Goal: Information Seeking & Learning: Understand process/instructions

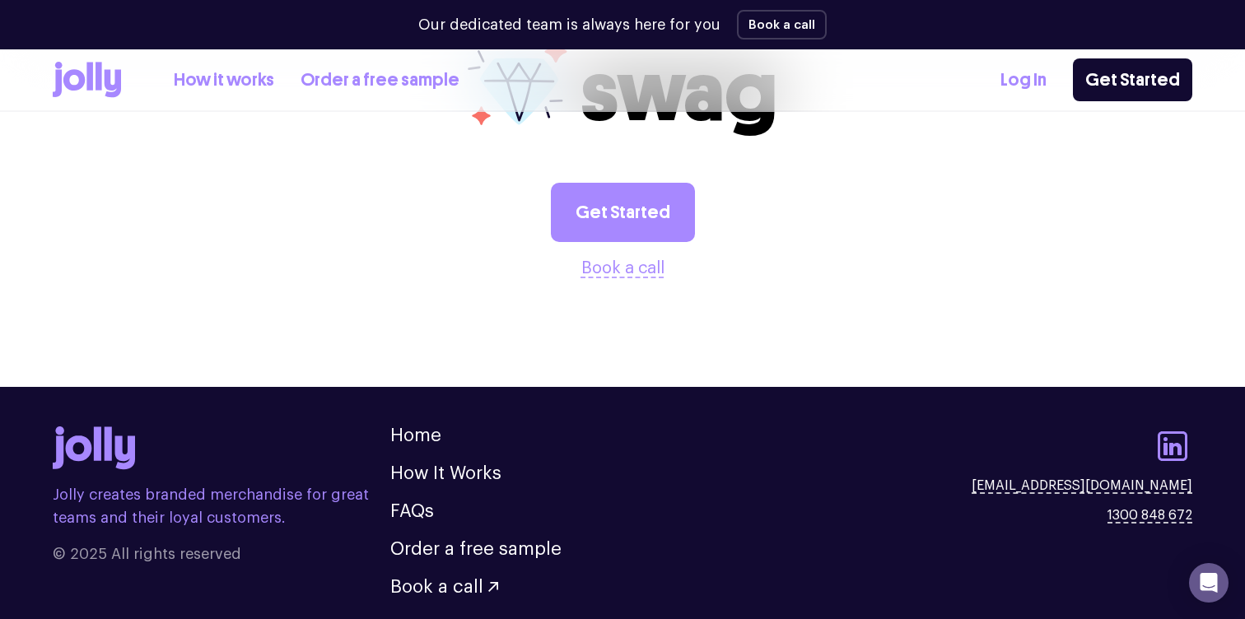
scroll to position [4596, 0]
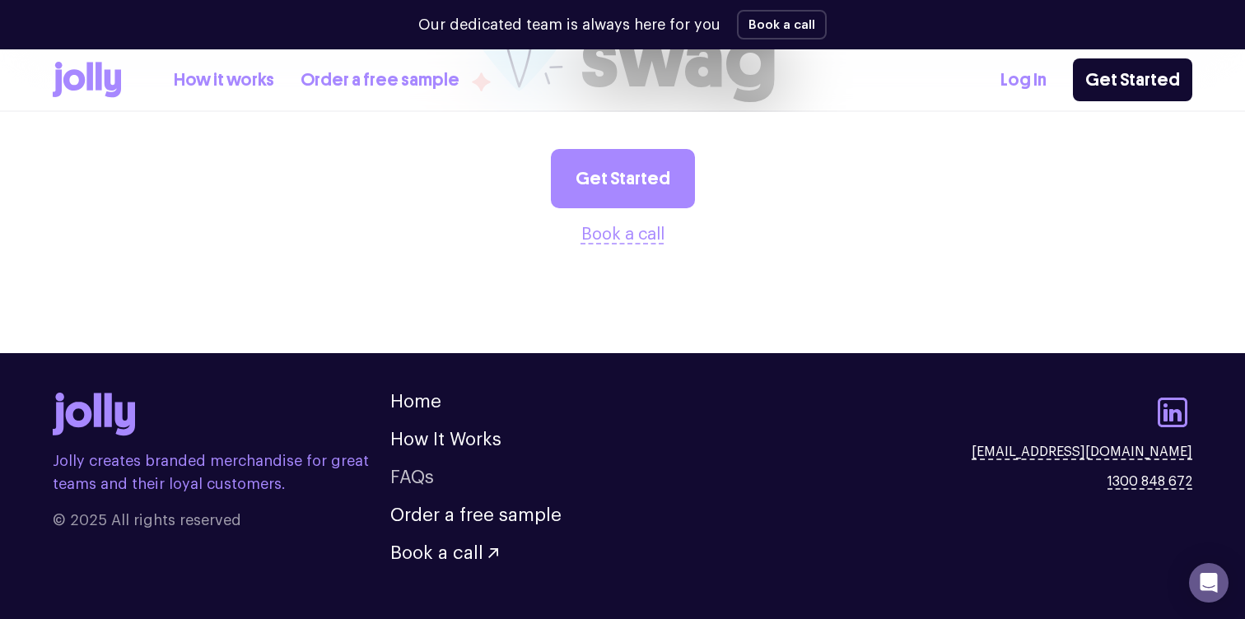
click at [405, 469] on link "FAQs" at bounding box center [412, 478] width 44 height 18
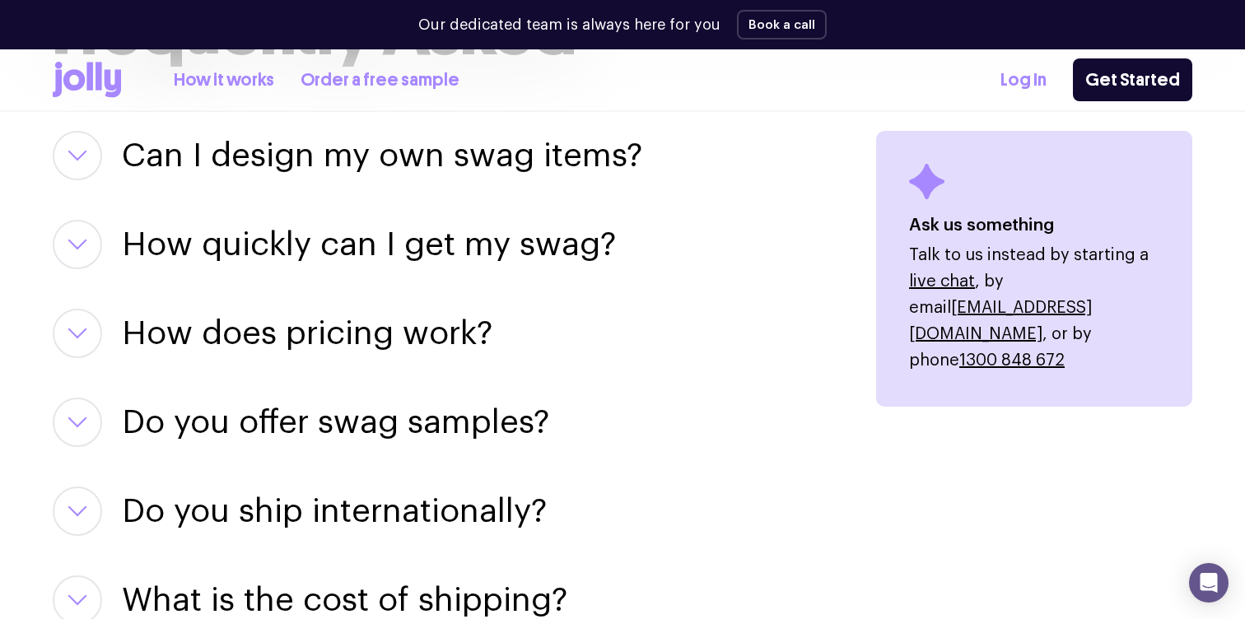
scroll to position [2137, 0]
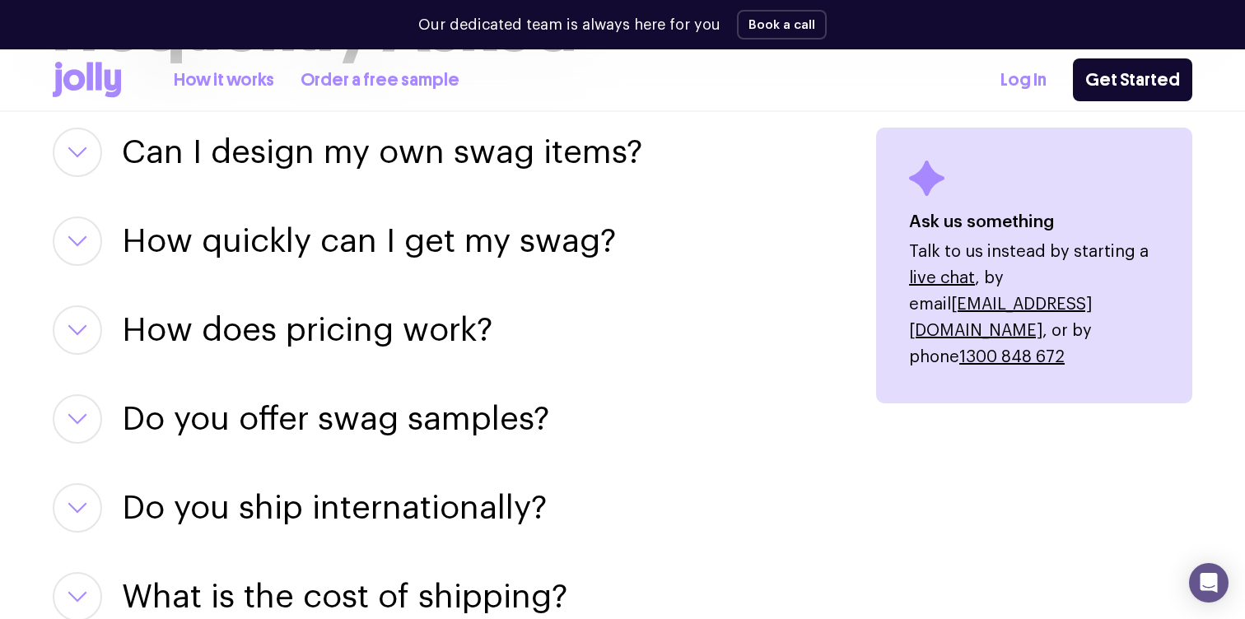
click at [77, 327] on icon "button" at bounding box center [78, 331] width 20 height 12
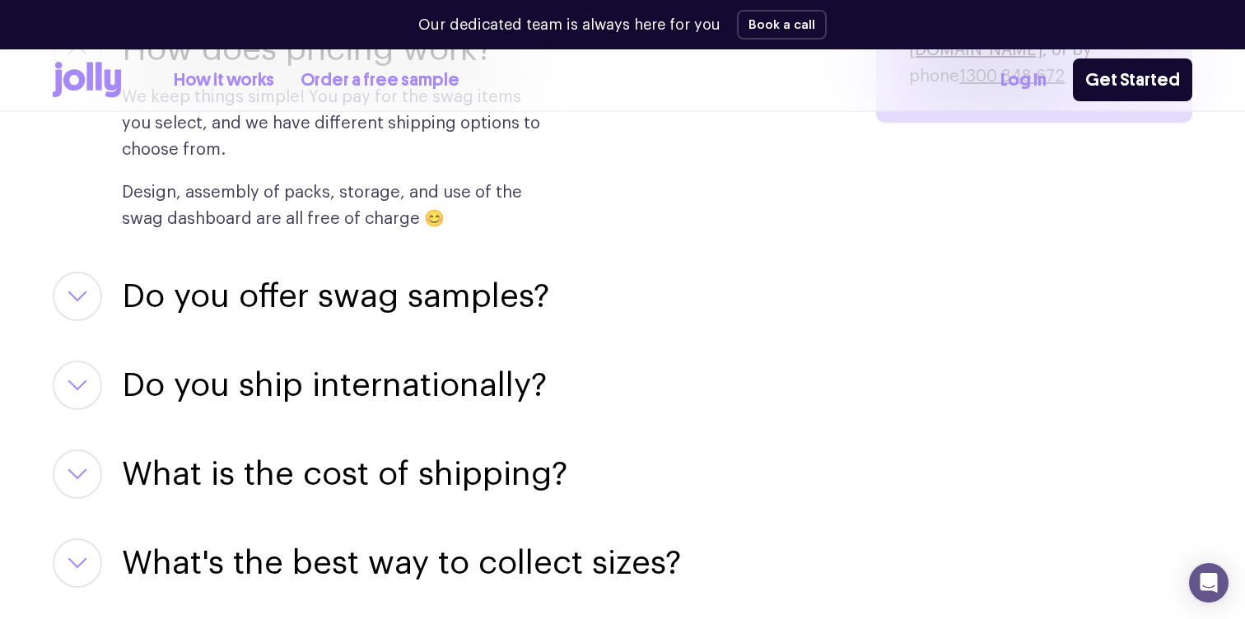
scroll to position [2408, 0]
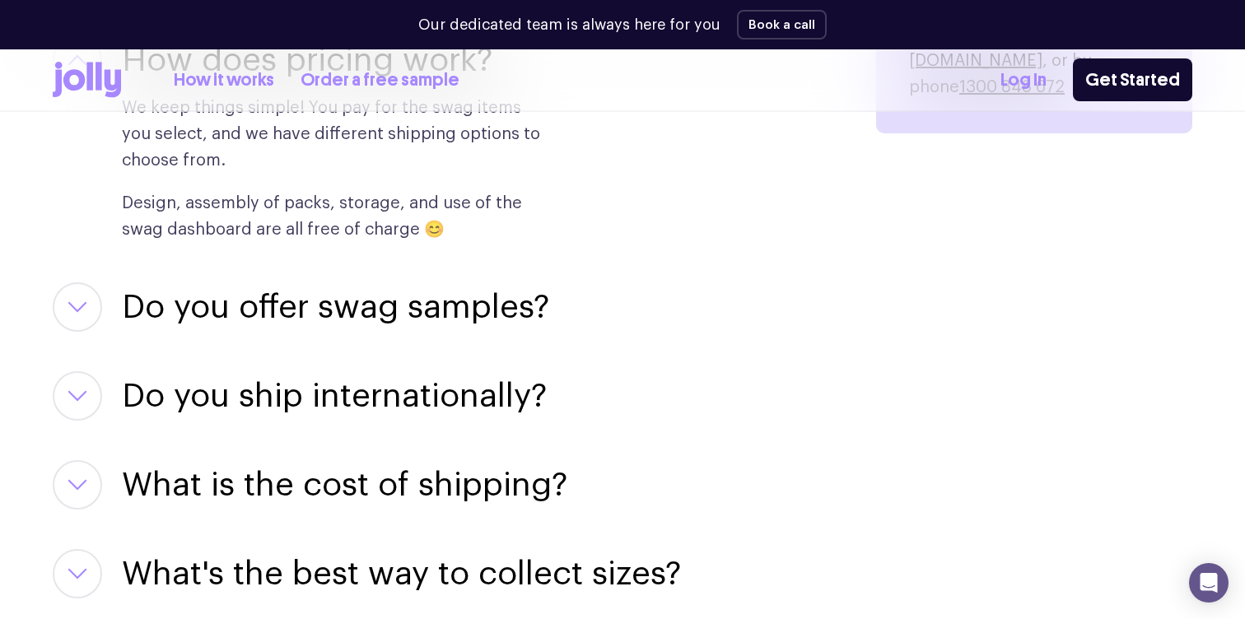
click at [86, 400] on icon "button" at bounding box center [78, 396] width 20 height 12
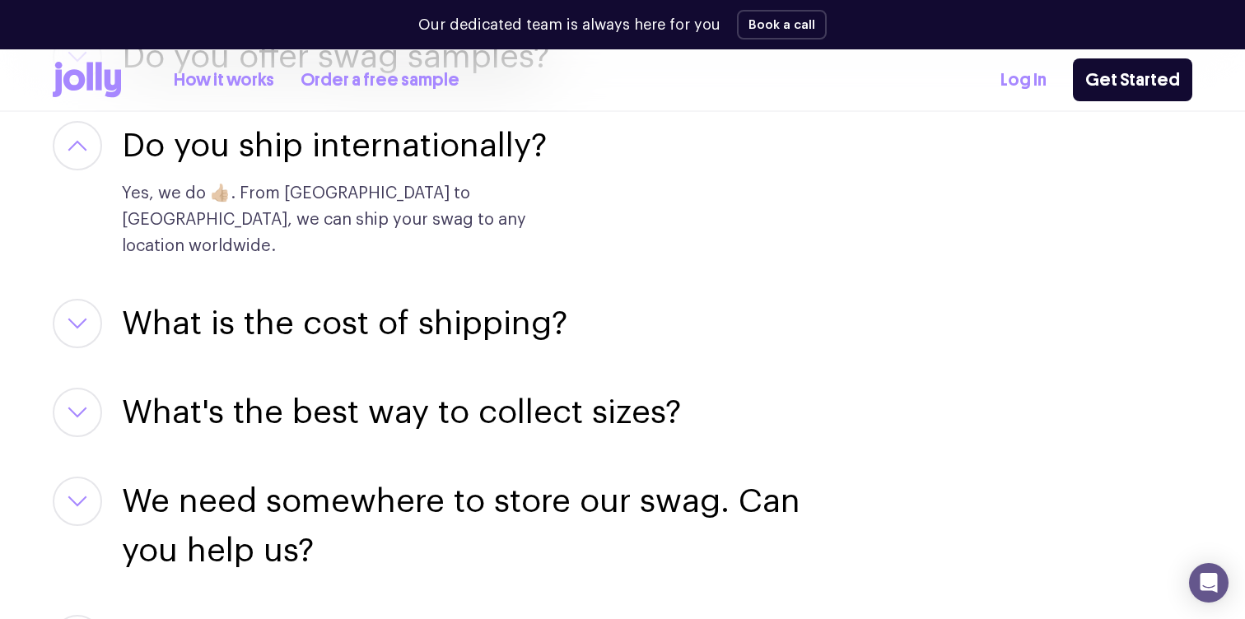
scroll to position [2675, 0]
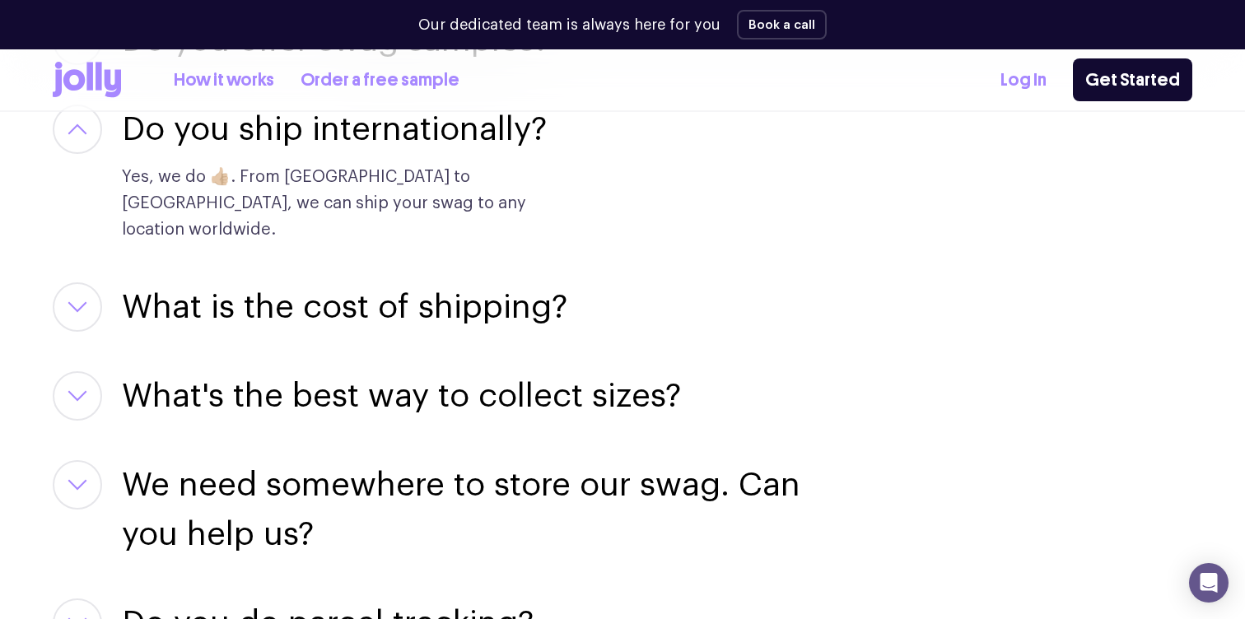
click at [93, 286] on button "button" at bounding box center [77, 307] width 49 height 49
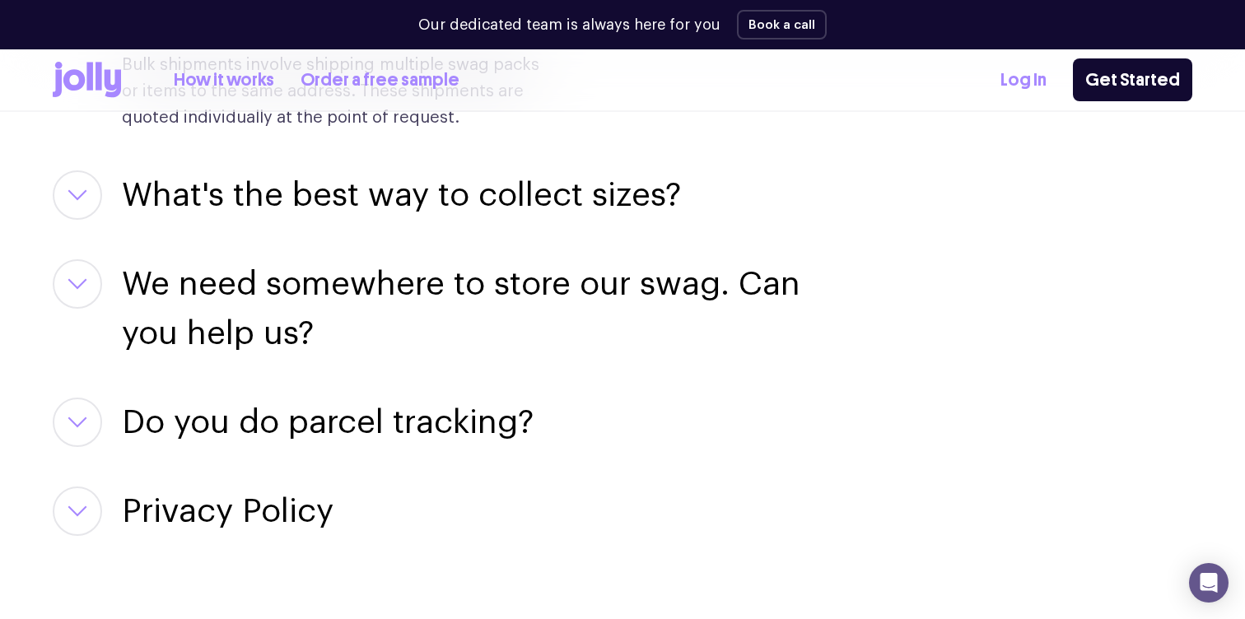
scroll to position [3156, 0]
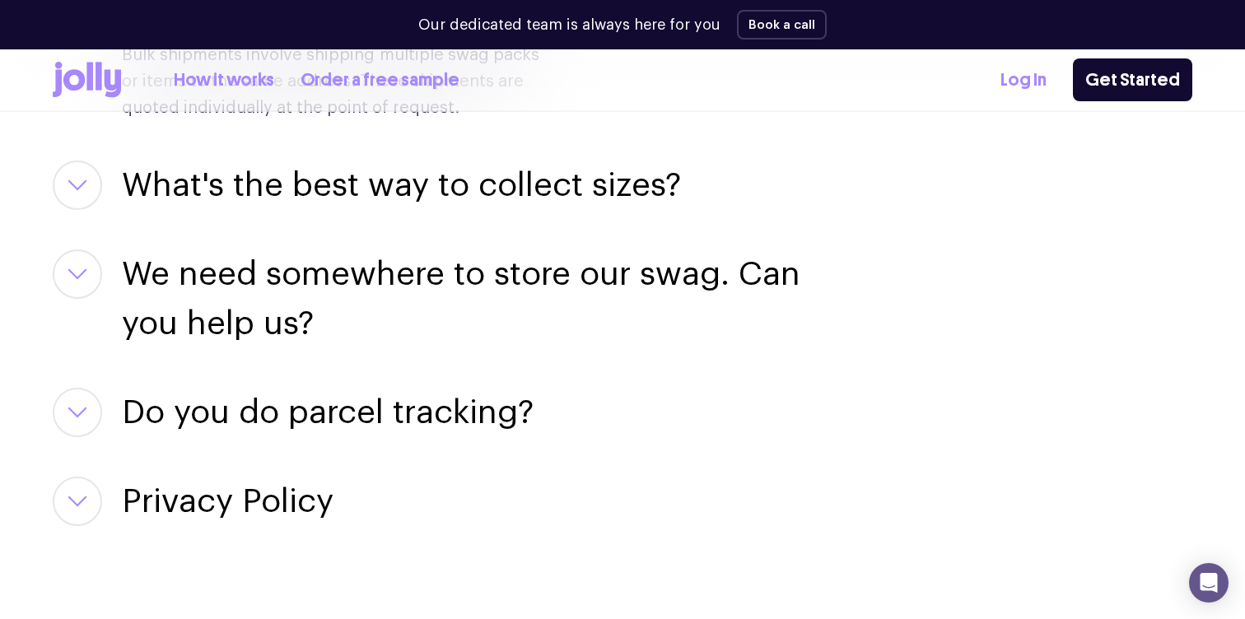
click at [86, 269] on icon "button" at bounding box center [78, 275] width 20 height 12
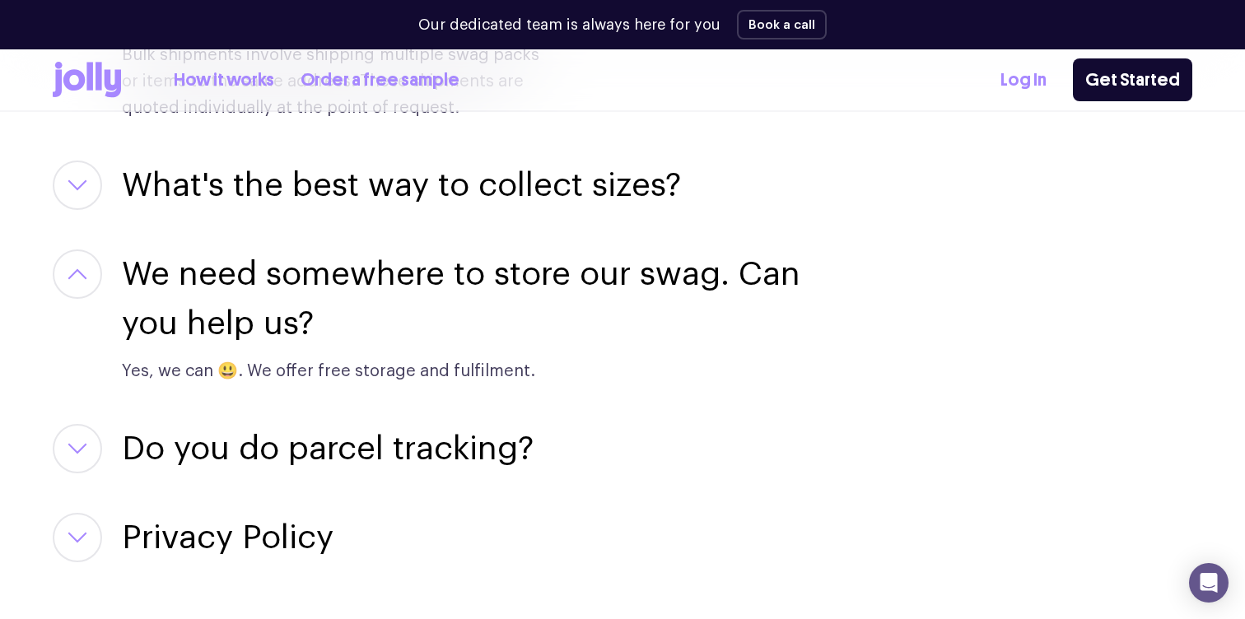
click at [88, 426] on button "button" at bounding box center [77, 448] width 49 height 49
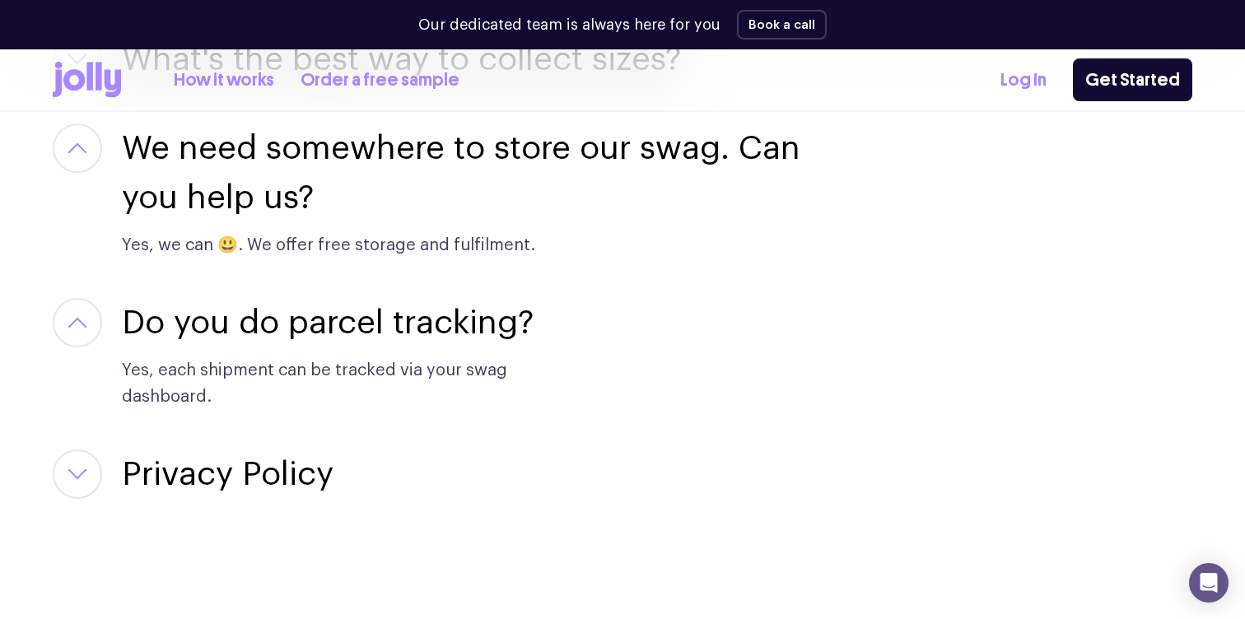
scroll to position [3299, 0]
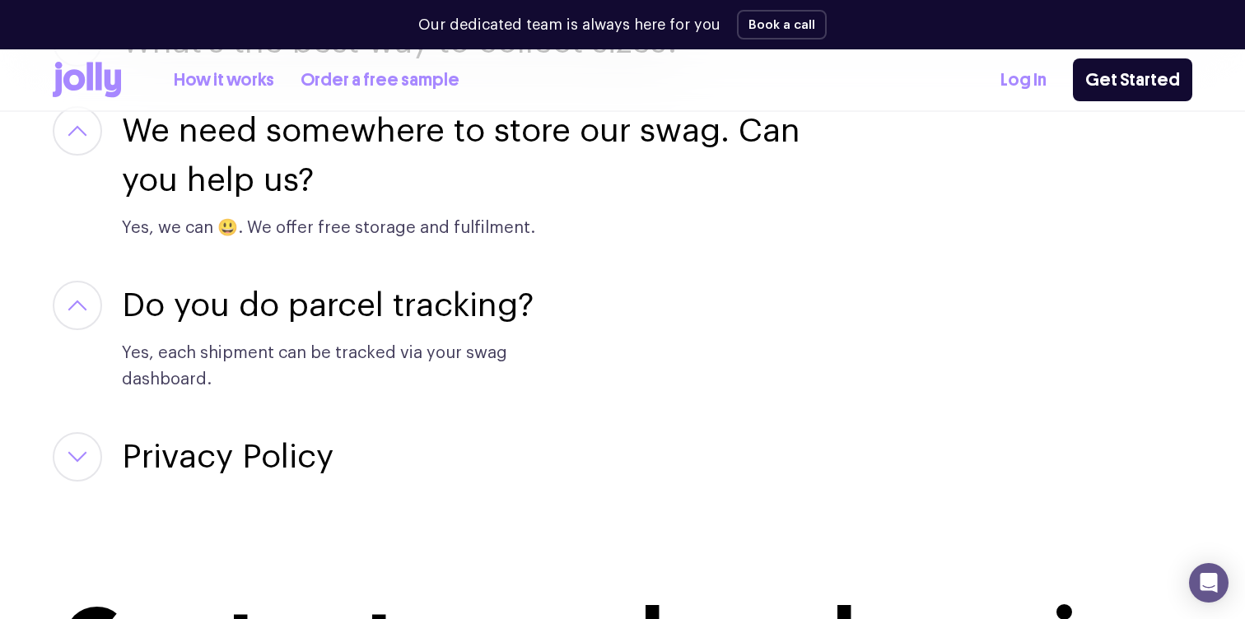
click at [83, 440] on button "button" at bounding box center [77, 456] width 49 height 49
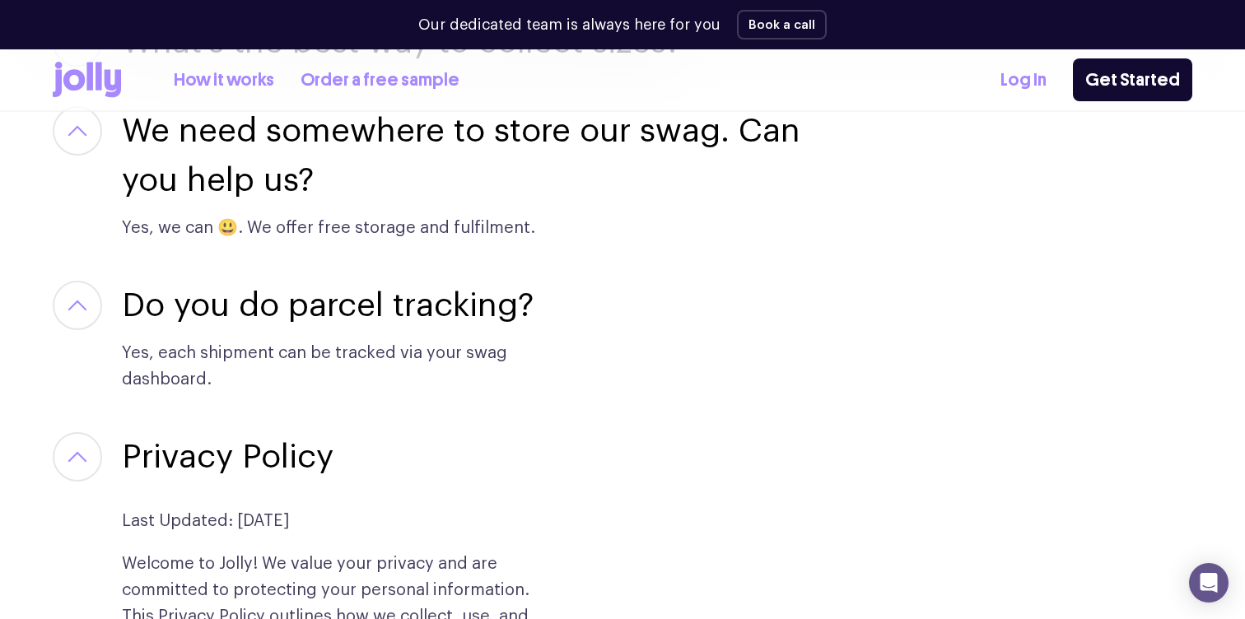
click at [83, 440] on button "button" at bounding box center [77, 456] width 49 height 49
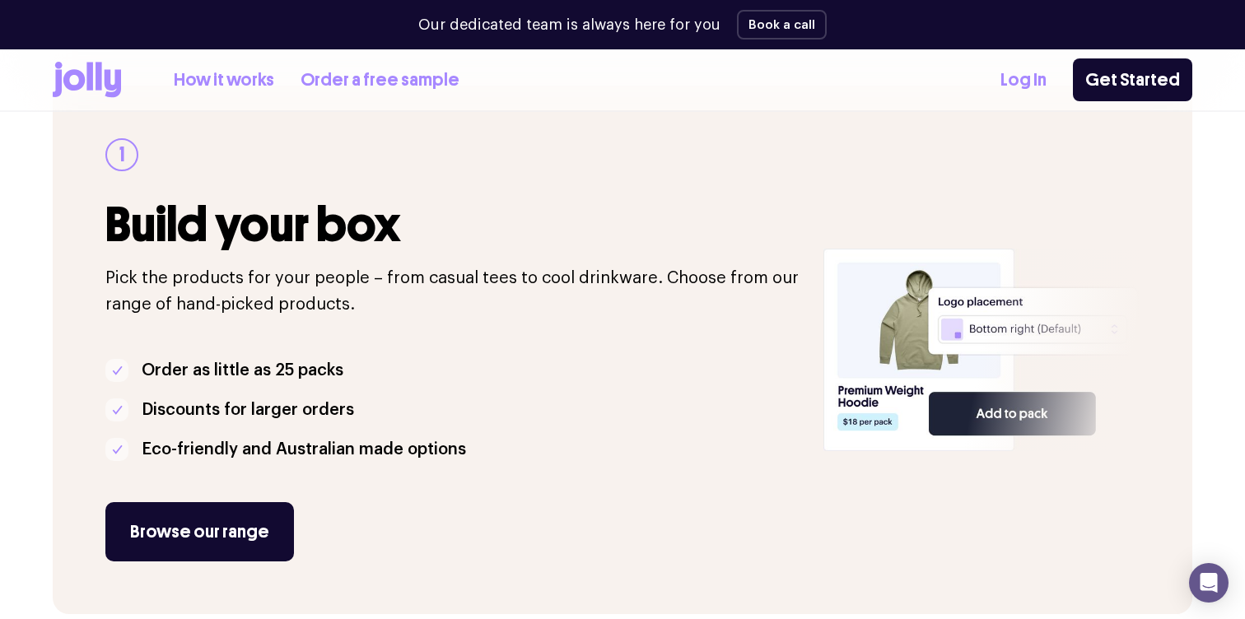
scroll to position [264, 0]
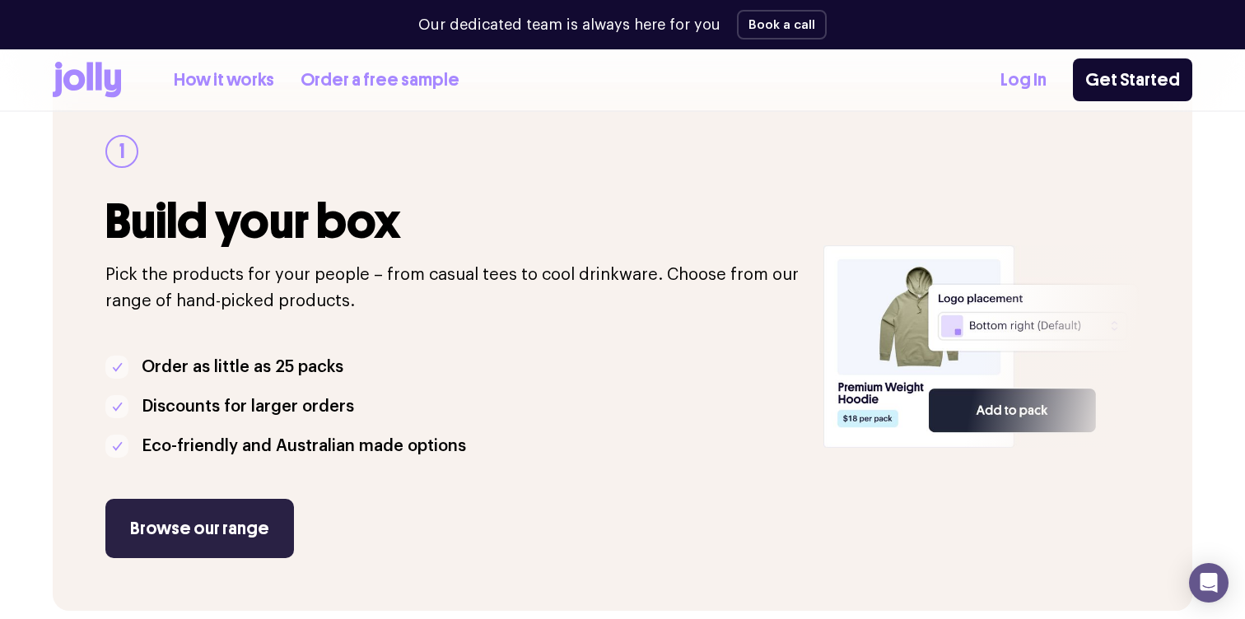
click at [213, 529] on link "Browse our range" at bounding box center [199, 528] width 189 height 59
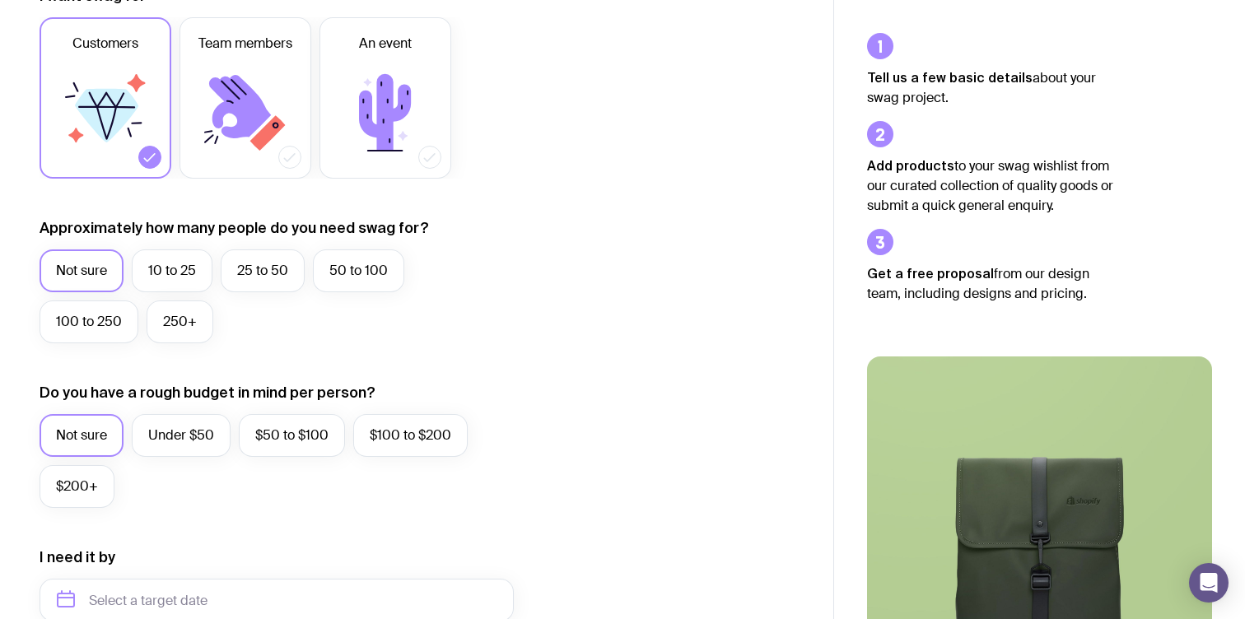
scroll to position [281, 0]
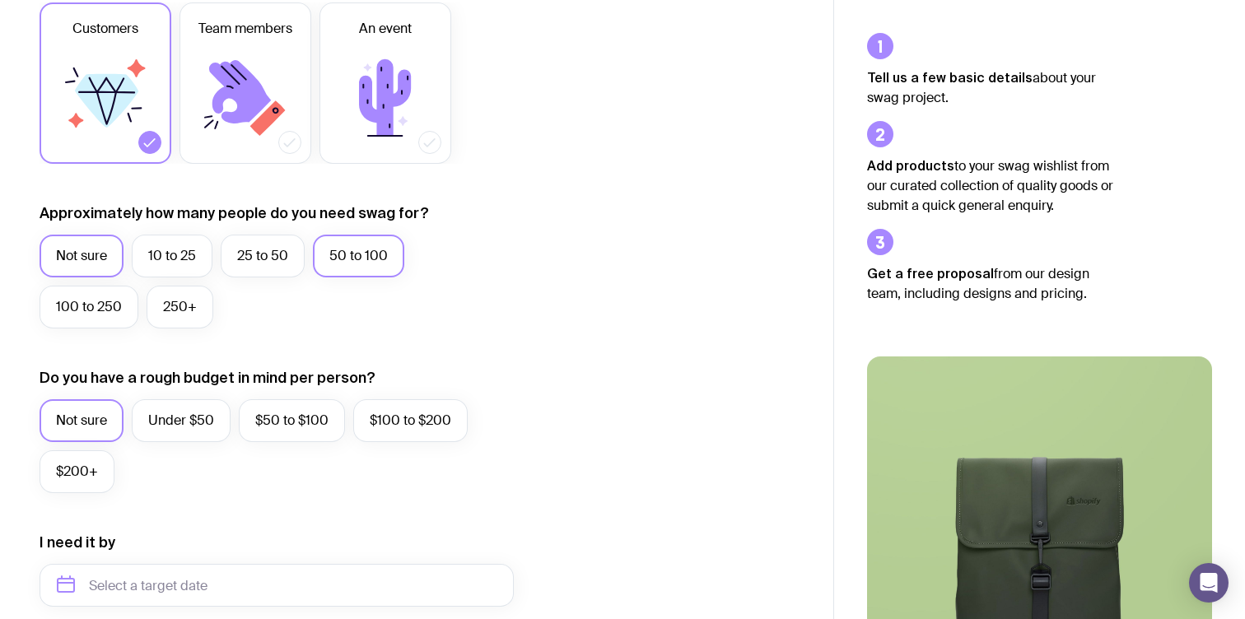
click at [352, 257] on label "50 to 100" at bounding box center [358, 256] width 91 height 43
click at [0, 0] on input "50 to 100" at bounding box center [0, 0] width 0 height 0
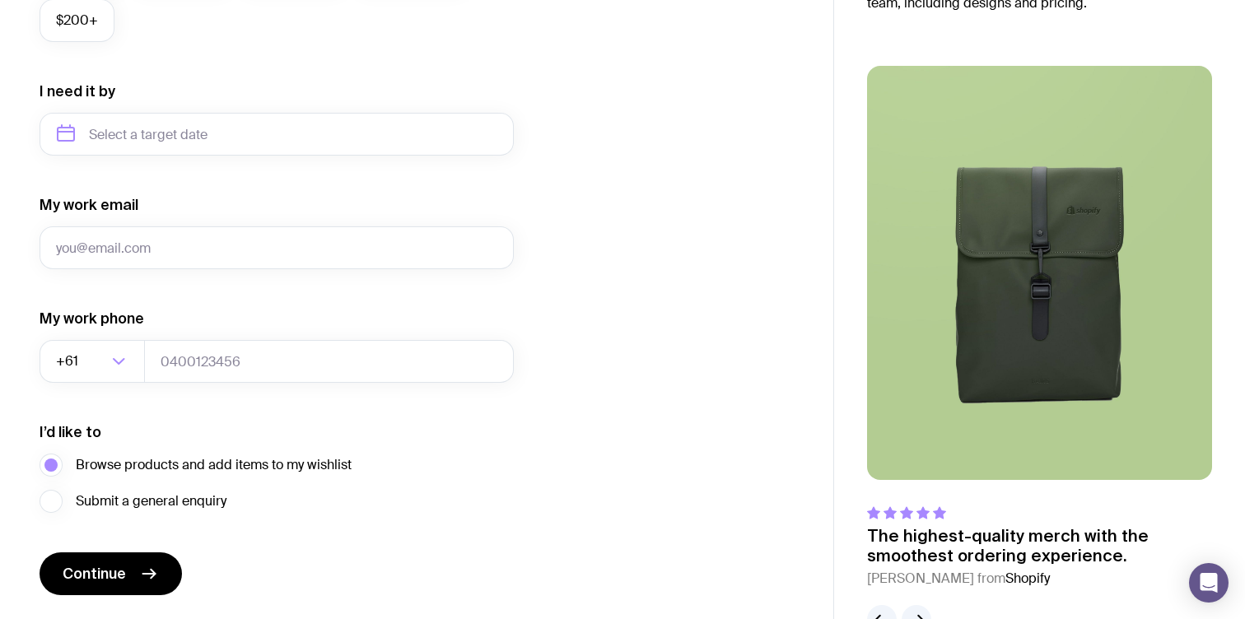
scroll to position [781, 0]
